Goal: Task Accomplishment & Management: Use online tool/utility

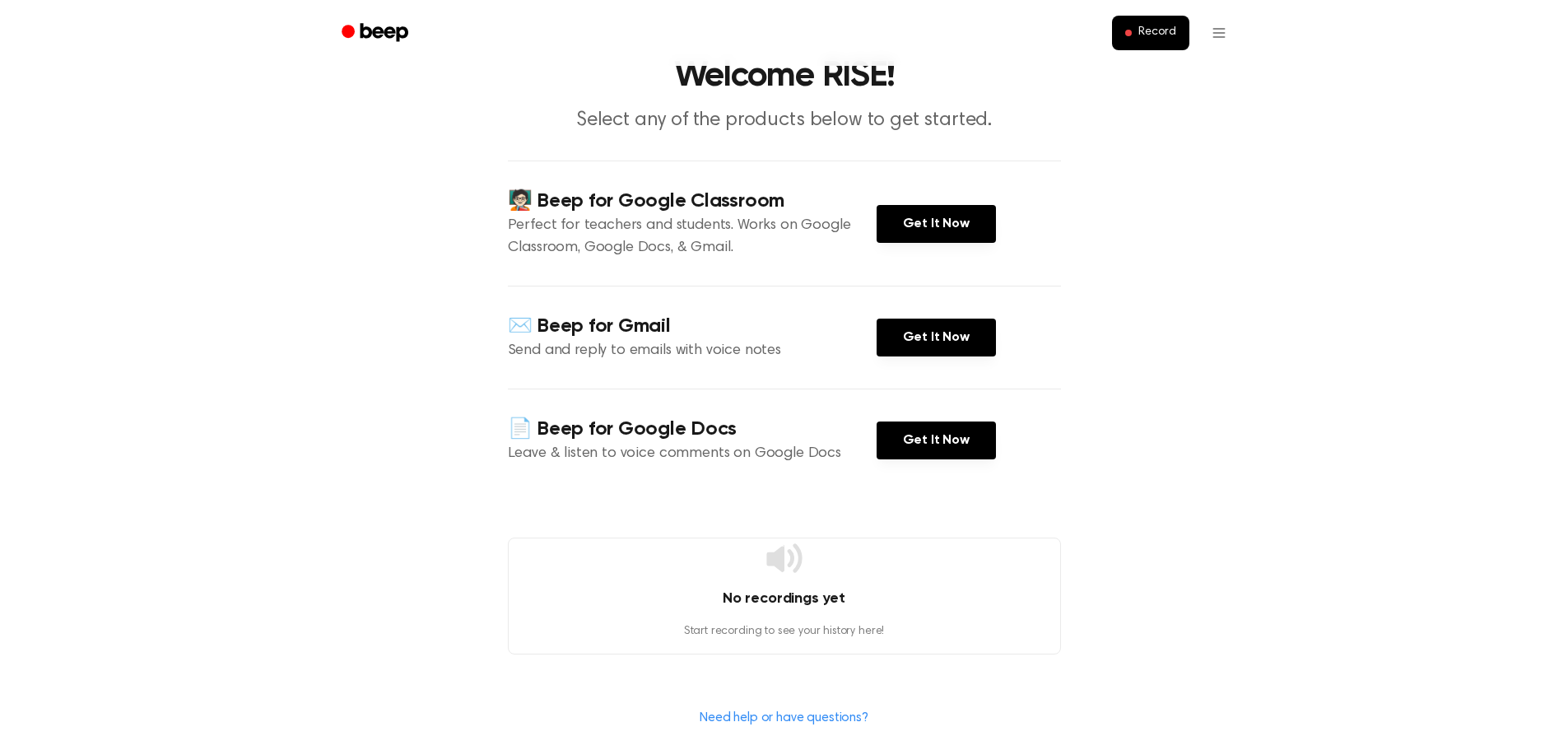
scroll to position [164, 0]
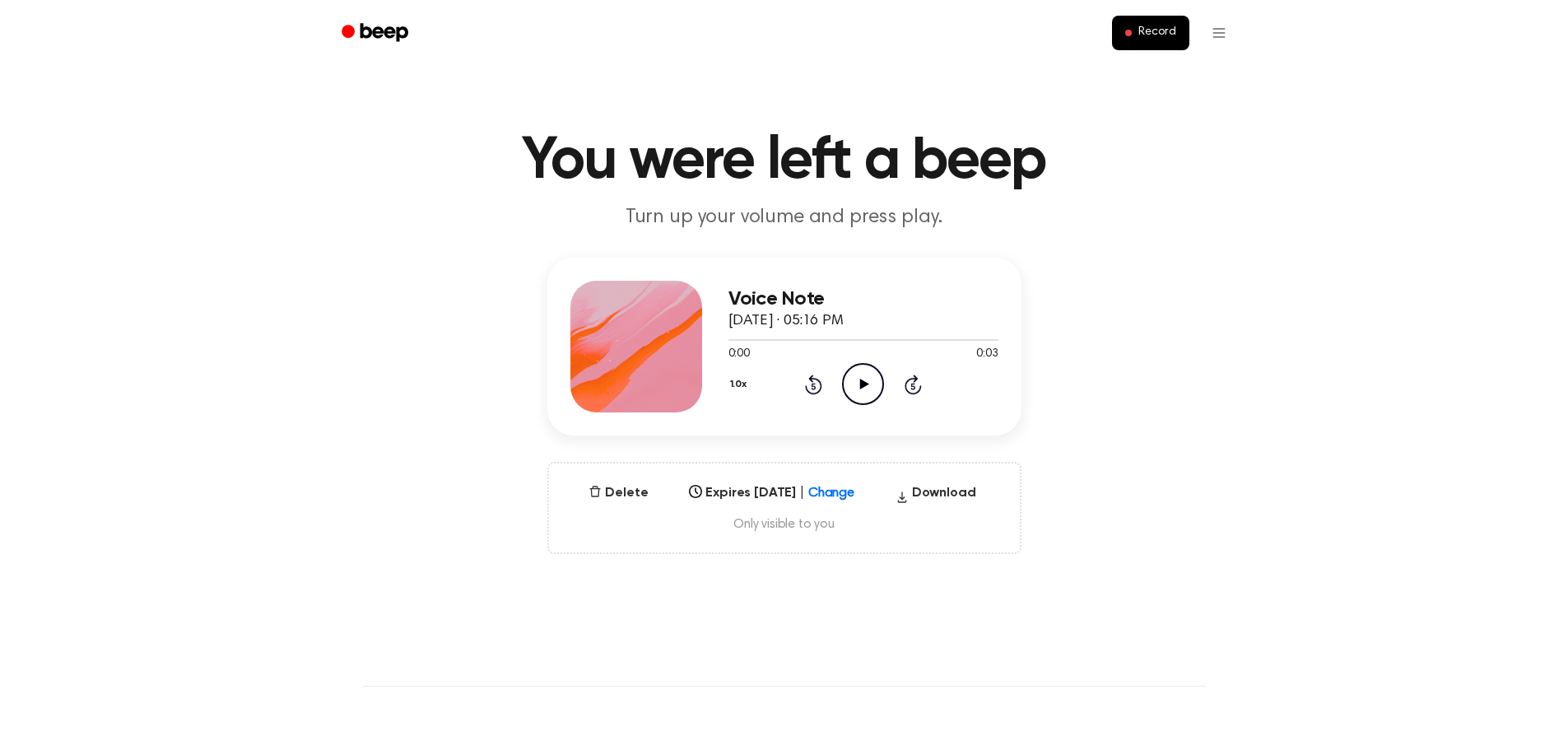
click at [854, 388] on icon "Play Audio" at bounding box center [862, 383] width 42 height 42
click at [712, 518] on span "Only visible to you" at bounding box center [784, 524] width 432 height 17
click at [751, 498] on div "Select..." at bounding box center [771, 487] width 178 height 23
click at [615, 491] on button "Delete" at bounding box center [618, 492] width 72 height 19
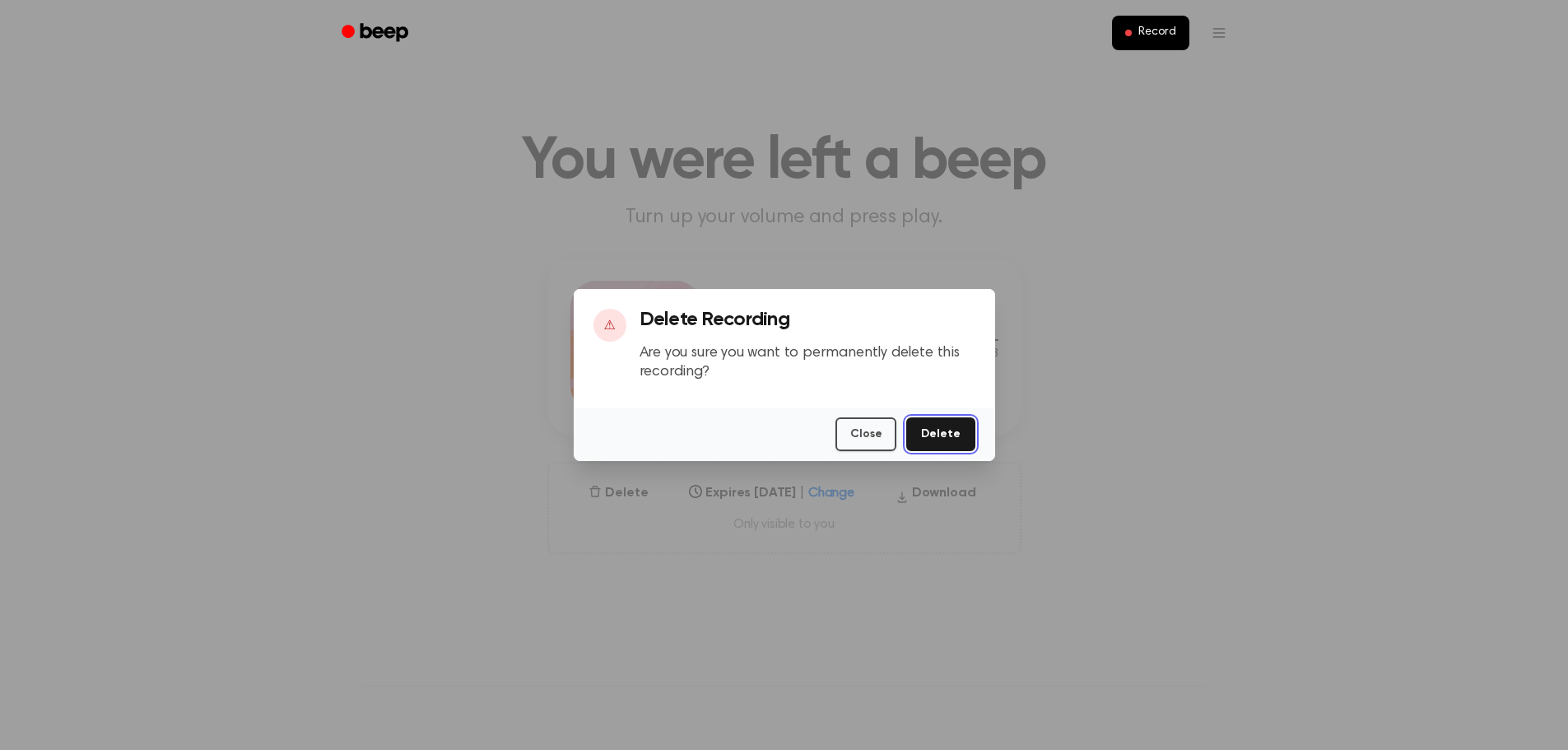
click at [960, 424] on button "Delete" at bounding box center [940, 433] width 69 height 33
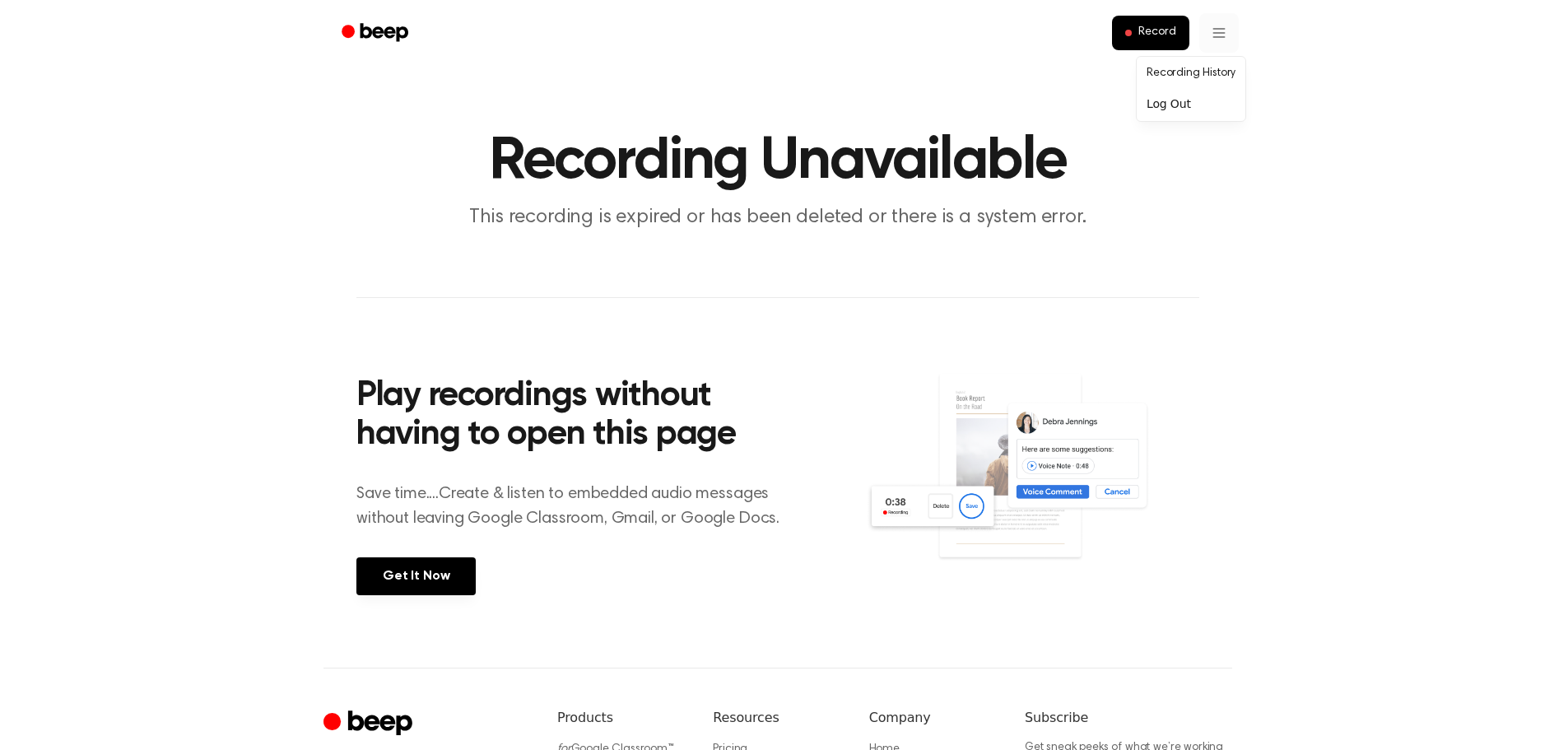
click at [1218, 39] on html "Record Recording Unavailable This recording is expired or has been deleted or t…" at bounding box center [784, 489] width 1568 height 979
